Goal: Transaction & Acquisition: Register for event/course

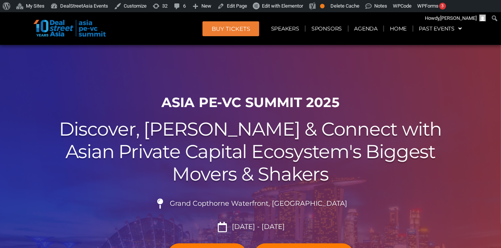
click at [23, 149] on div at bounding box center [250, 183] width 501 height 277
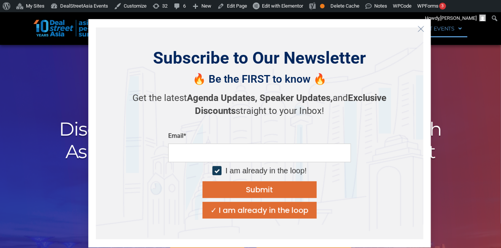
click at [421, 30] on icon "Close" at bounding box center [420, 28] width 7 height 7
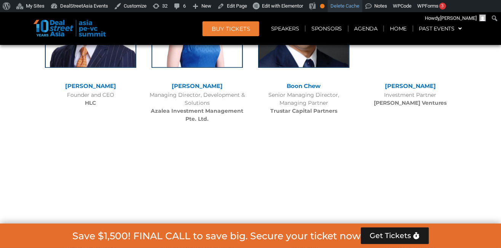
scroll to position [4252, 0]
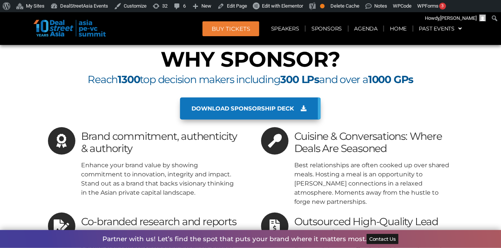
scroll to position [6514, 0]
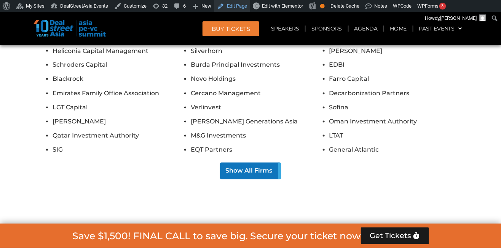
click at [236, 4] on link "Edit Page" at bounding box center [232, 6] width 36 height 12
